Goal: Information Seeking & Learning: Understand process/instructions

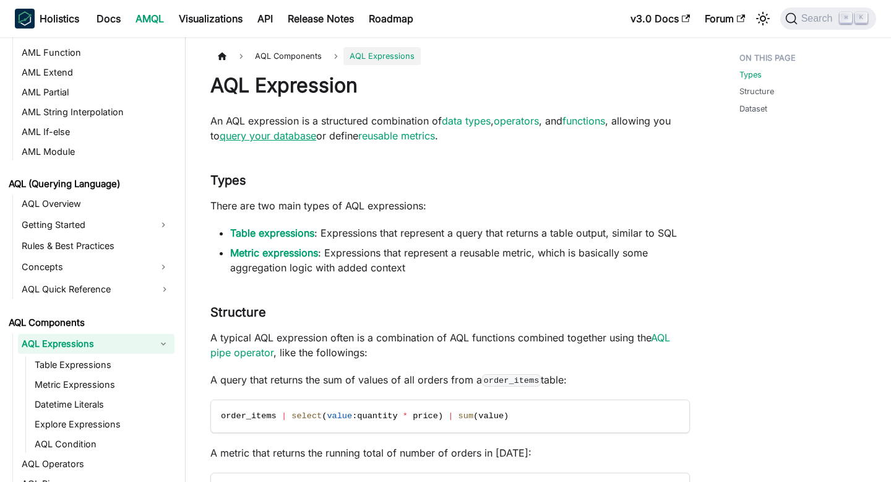
click at [269, 140] on link "query your database" at bounding box center [268, 135] width 97 height 12
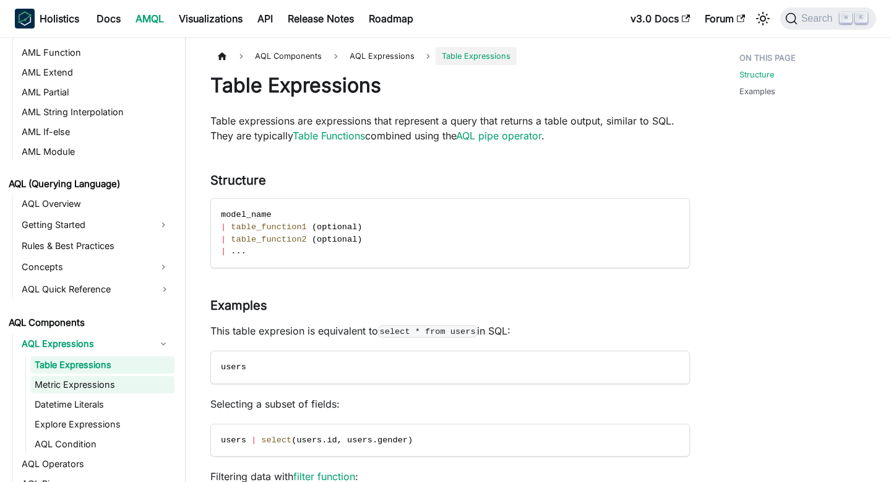
click at [105, 386] on link "Metric Expressions" at bounding box center [103, 384] width 144 height 17
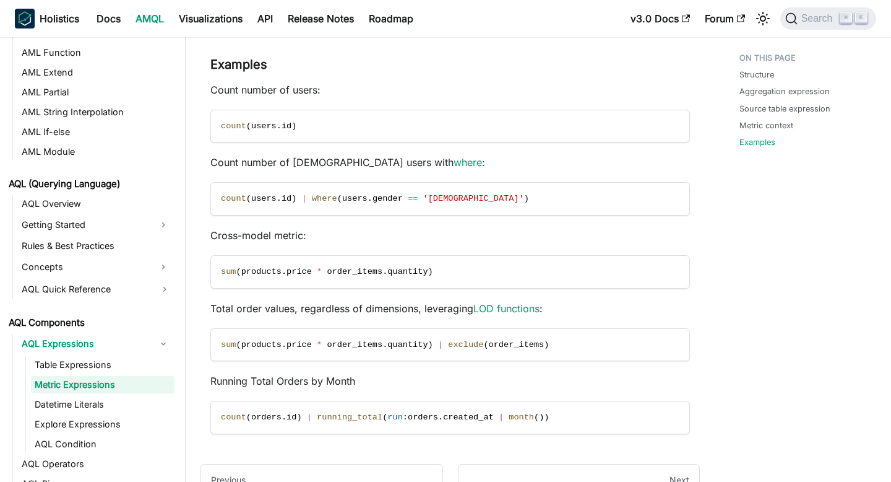
scroll to position [1373, 0]
click at [283, 162] on p "Count number of [DEMOGRAPHIC_DATA] users with where :" at bounding box center [450, 161] width 480 height 15
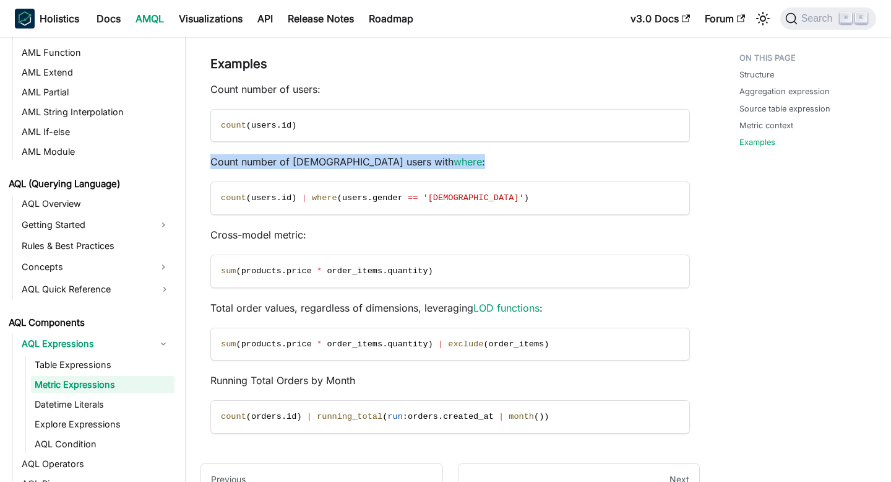
click at [283, 162] on p "Count number of [DEMOGRAPHIC_DATA] users with where :" at bounding box center [450, 161] width 480 height 15
copy div "Count number of [DEMOGRAPHIC_DATA] users with where :"
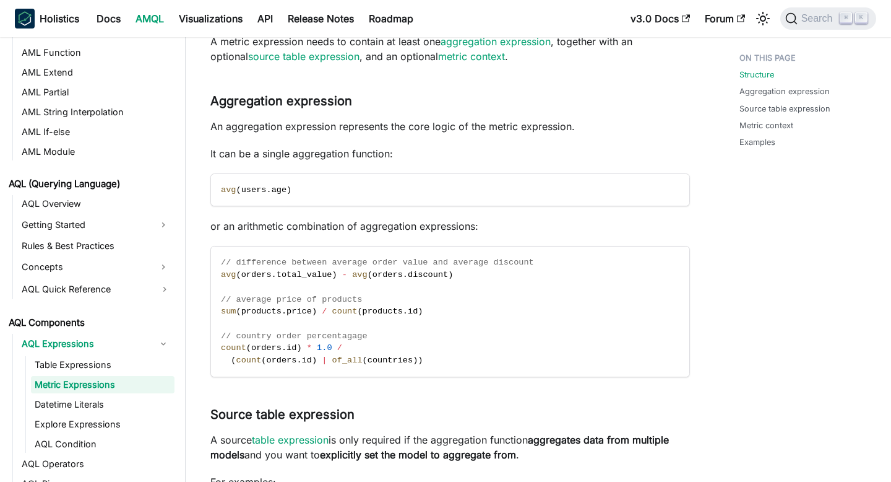
scroll to position [0, 0]
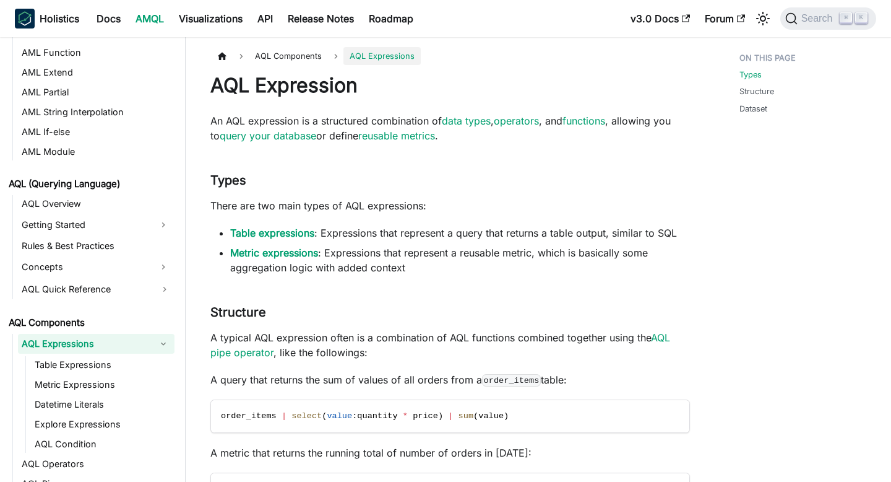
scroll to position [1118, 0]
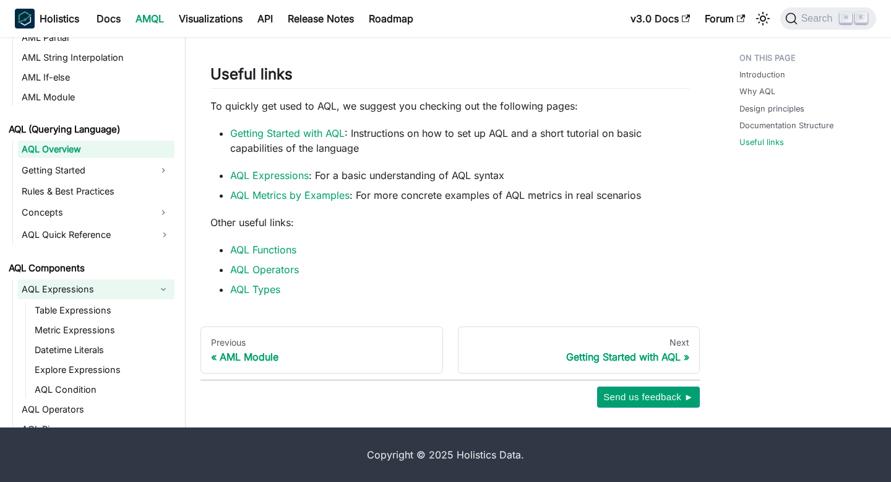
click at [61, 282] on link "AQL Expressions" at bounding box center [85, 289] width 134 height 20
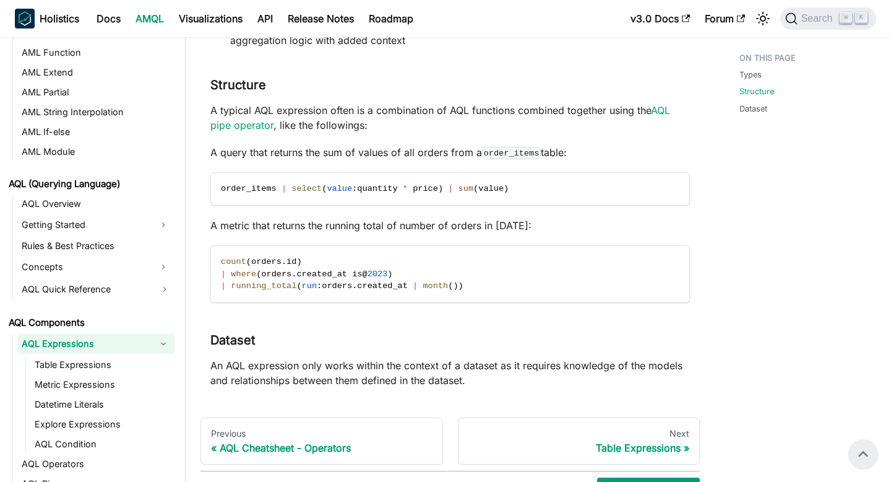
scroll to position [222, 0]
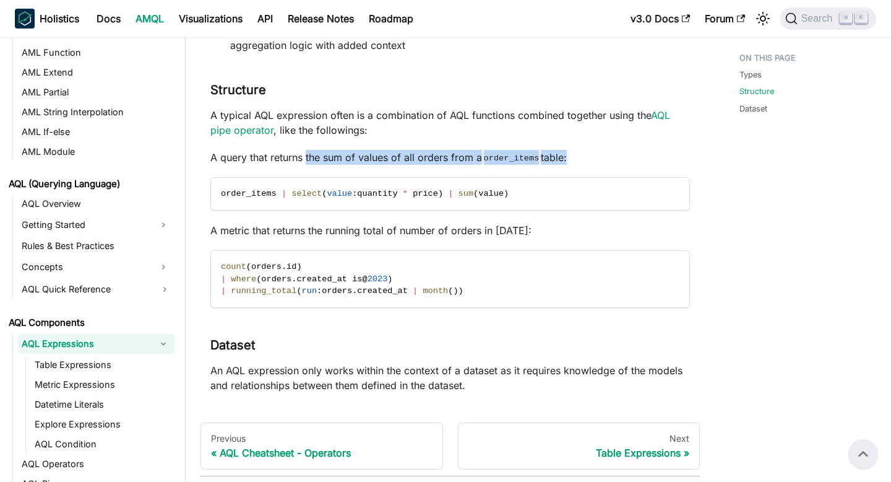
drag, startPoint x: 306, startPoint y: 157, endPoint x: 570, endPoint y: 162, distance: 263.7
click at [570, 162] on p "A query that returns the sum of values of all orders from a order_items table:" at bounding box center [450, 157] width 480 height 15
copy p "the sum of values of all orders from a order_items table"
click at [245, 231] on p "A metric that returns the running total of number of orders in [DATE]:" at bounding box center [450, 230] width 480 height 15
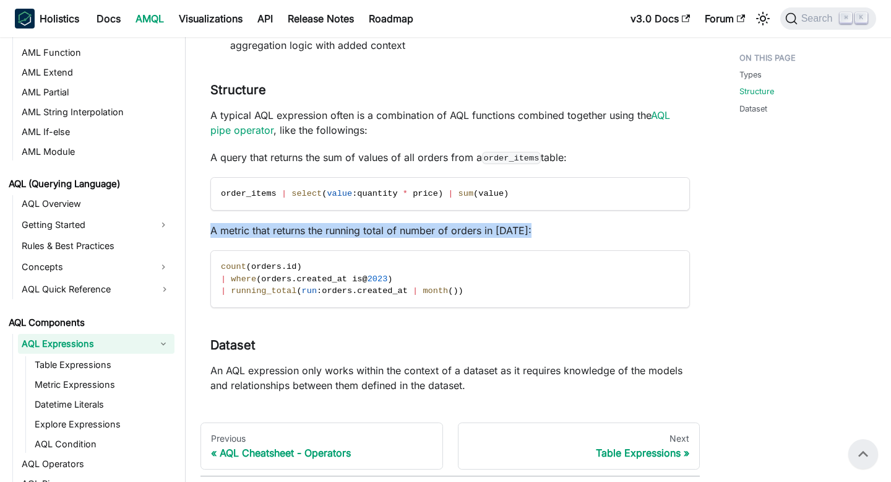
click at [245, 231] on p "A metric that returns the running total of number of orders in [DATE]:" at bounding box center [450, 230] width 480 height 15
copy div "A metric that returns the running total of number of orders in [DATE]:"
click at [82, 316] on link "AQL Components" at bounding box center [90, 322] width 170 height 17
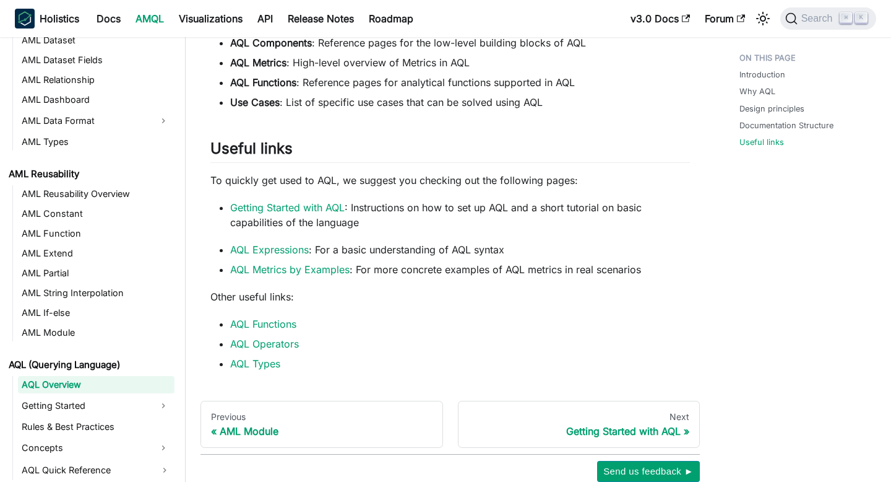
scroll to position [1029, 0]
click at [296, 213] on link "Getting Started with AQL" at bounding box center [287, 207] width 115 height 12
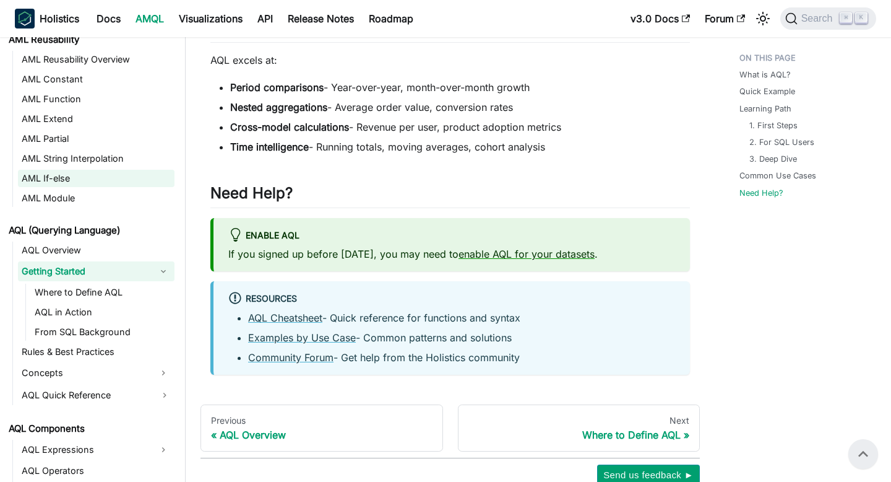
scroll to position [366, 0]
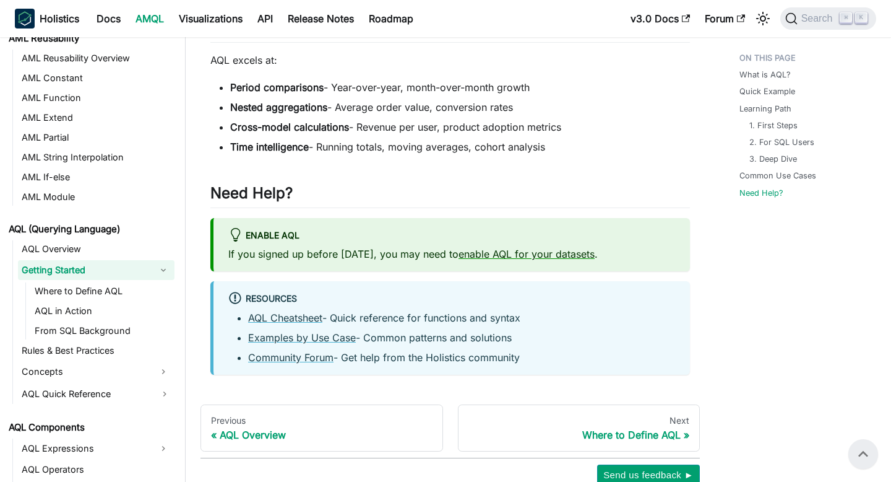
click at [248, 109] on strong "Nested aggregations" at bounding box center [278, 107] width 97 height 12
click at [306, 110] on strong "Nested aggregations" at bounding box center [278, 107] width 97 height 12
copy strong "Nested aggregations"
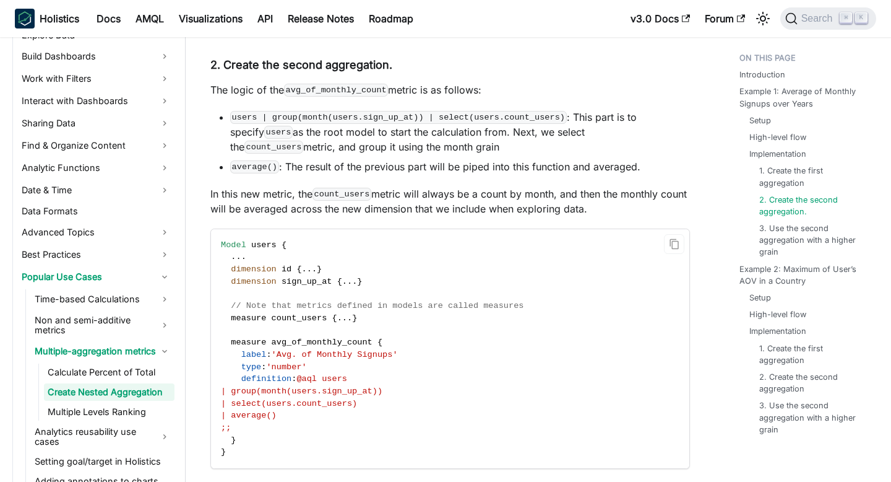
scroll to position [1588, 0]
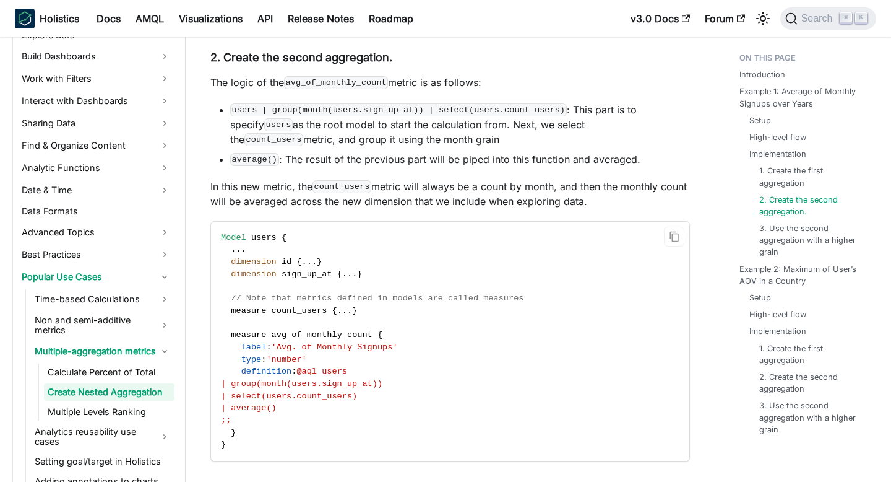
drag, startPoint x: 326, startPoint y: 374, endPoint x: 324, endPoint y: 409, distance: 35.3
click at [324, 409] on code "Model users { . . . dimension id { . . . } dimension sign_up_at { . . . } // No…" at bounding box center [450, 342] width 478 height 240
copy code "users | group(month(users.sign_up_at)) | select(users.count_users) | average()"
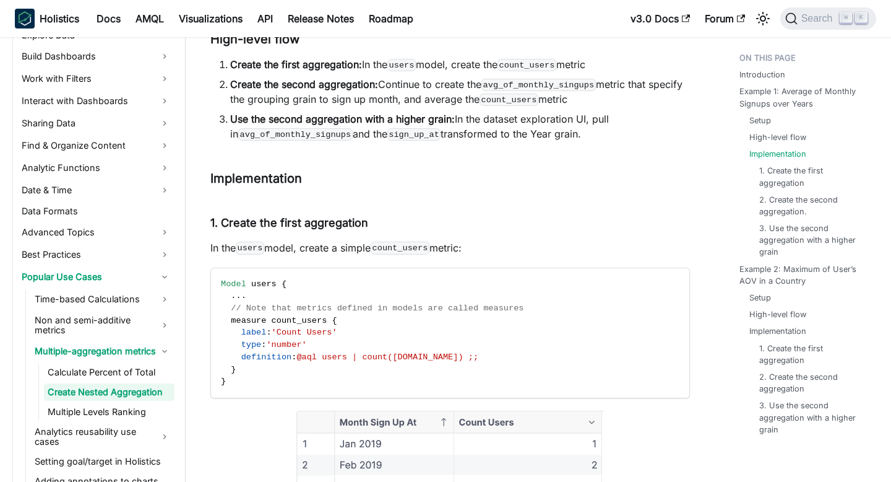
scroll to position [859, 0]
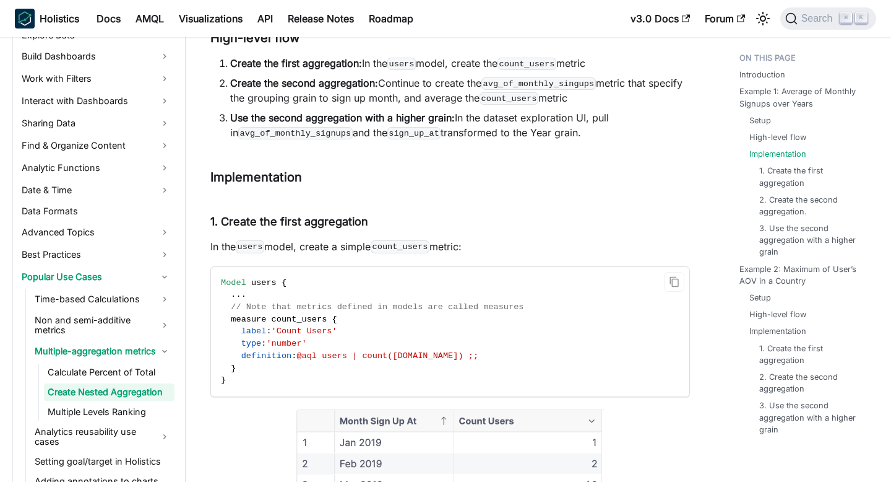
click at [376, 354] on span "@aql users | count(users.id) ;;" at bounding box center [387, 355] width 182 height 9
click at [446, 358] on span "@aql users | count(users.id) ;;" at bounding box center [387, 355] width 182 height 9
copy span "count(users.id)"
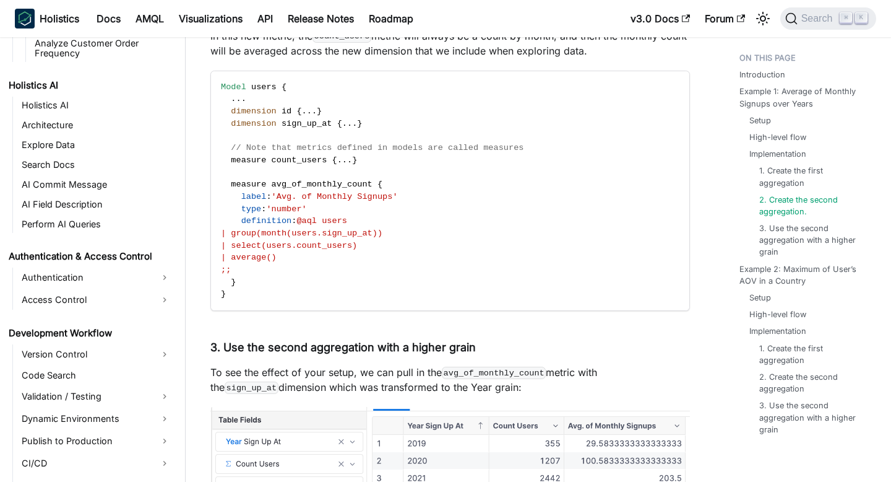
scroll to position [1740, 0]
drag, startPoint x: 317, startPoint y: 257, endPoint x: 327, endPoint y: 225, distance: 34.3
click at [327, 225] on code "Model users { . . . dimension id { . . . } dimension sign_up_at { . . . } // No…" at bounding box center [450, 190] width 478 height 240
copy code "users | group(month(users.sign_up_at)) | select(users.count_users) | average()"
